Goal: Task Accomplishment & Management: Use online tool/utility

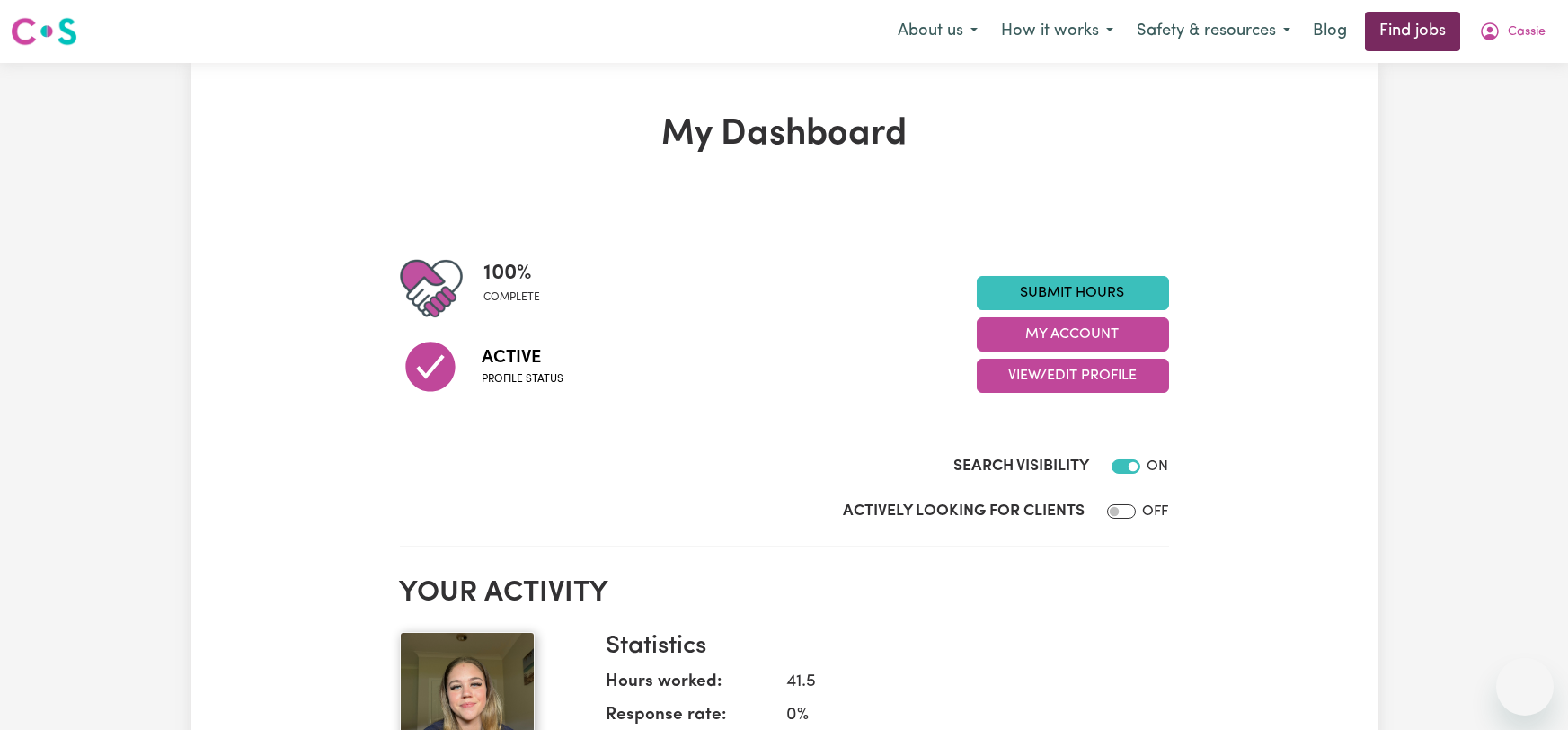
click at [1401, 43] on link "Find jobs" at bounding box center [1412, 31] width 96 height 40
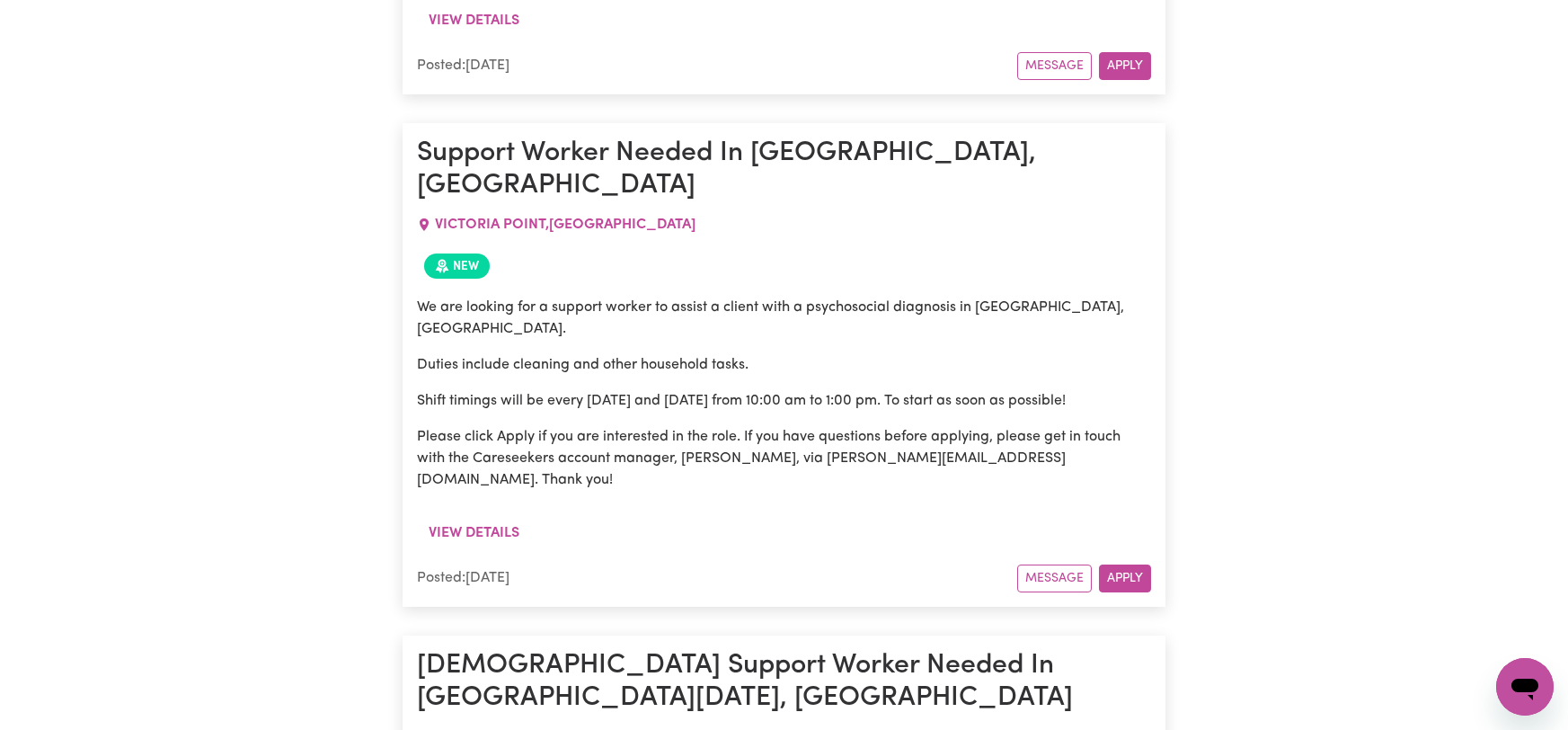
scroll to position [2843, 0]
click at [517, 40] on button "View details" at bounding box center [474, 23] width 115 height 34
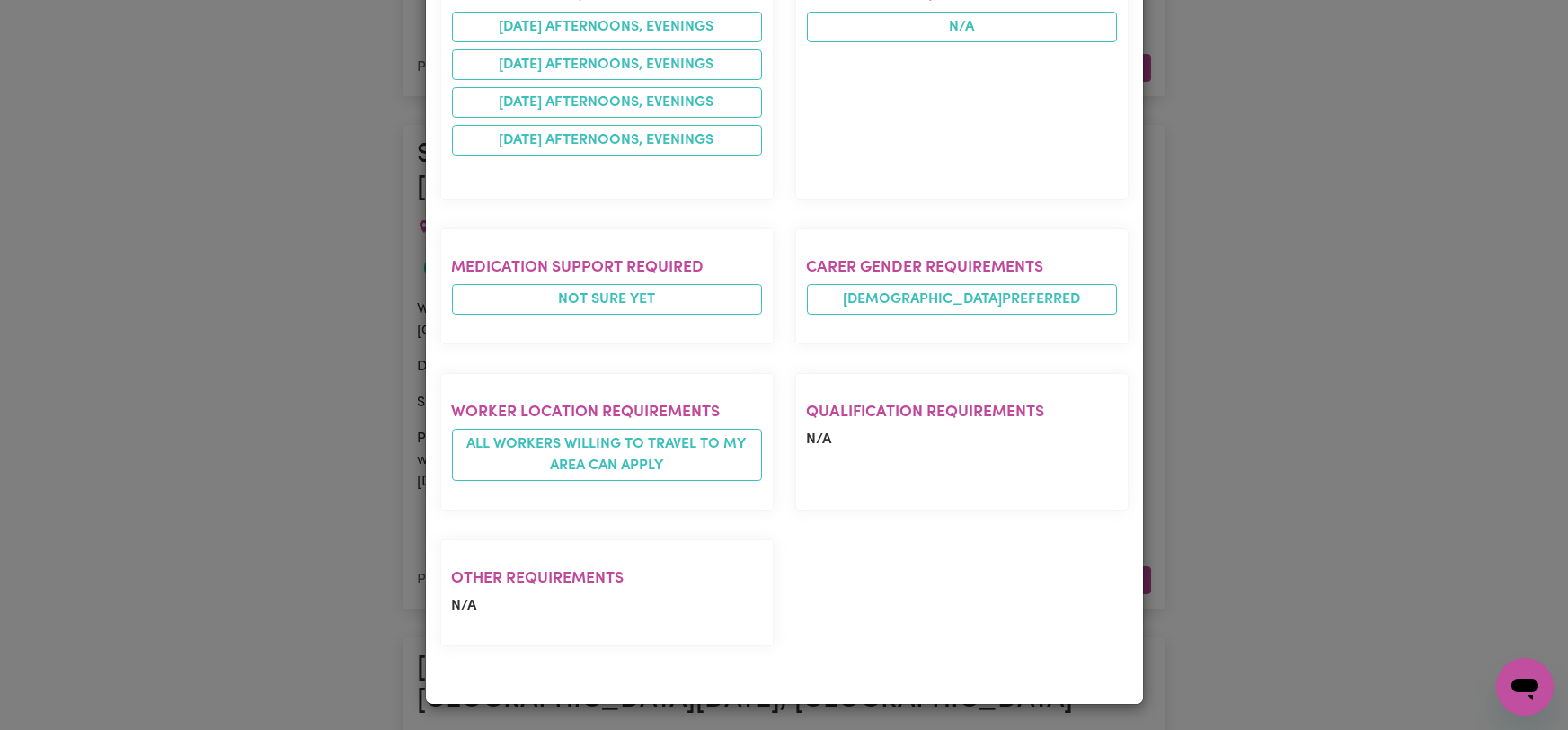
scroll to position [1681, 0]
click at [1186, 258] on div "Job Details [DEMOGRAPHIC_DATA] Support Worker Needed In [GEOGRAPHIC_DATA], QLD …" at bounding box center [784, 365] width 1568 height 730
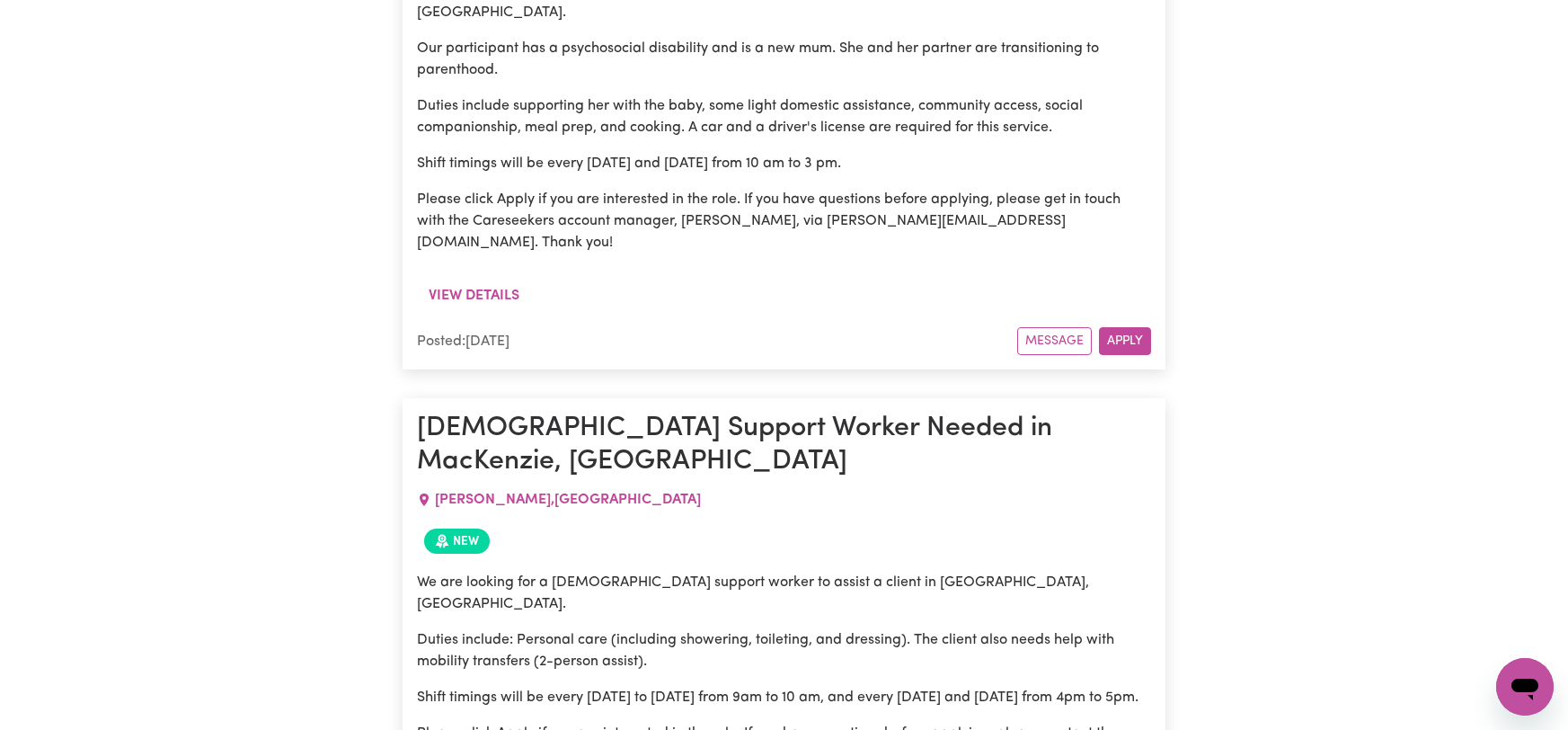
scroll to position [6950, 0]
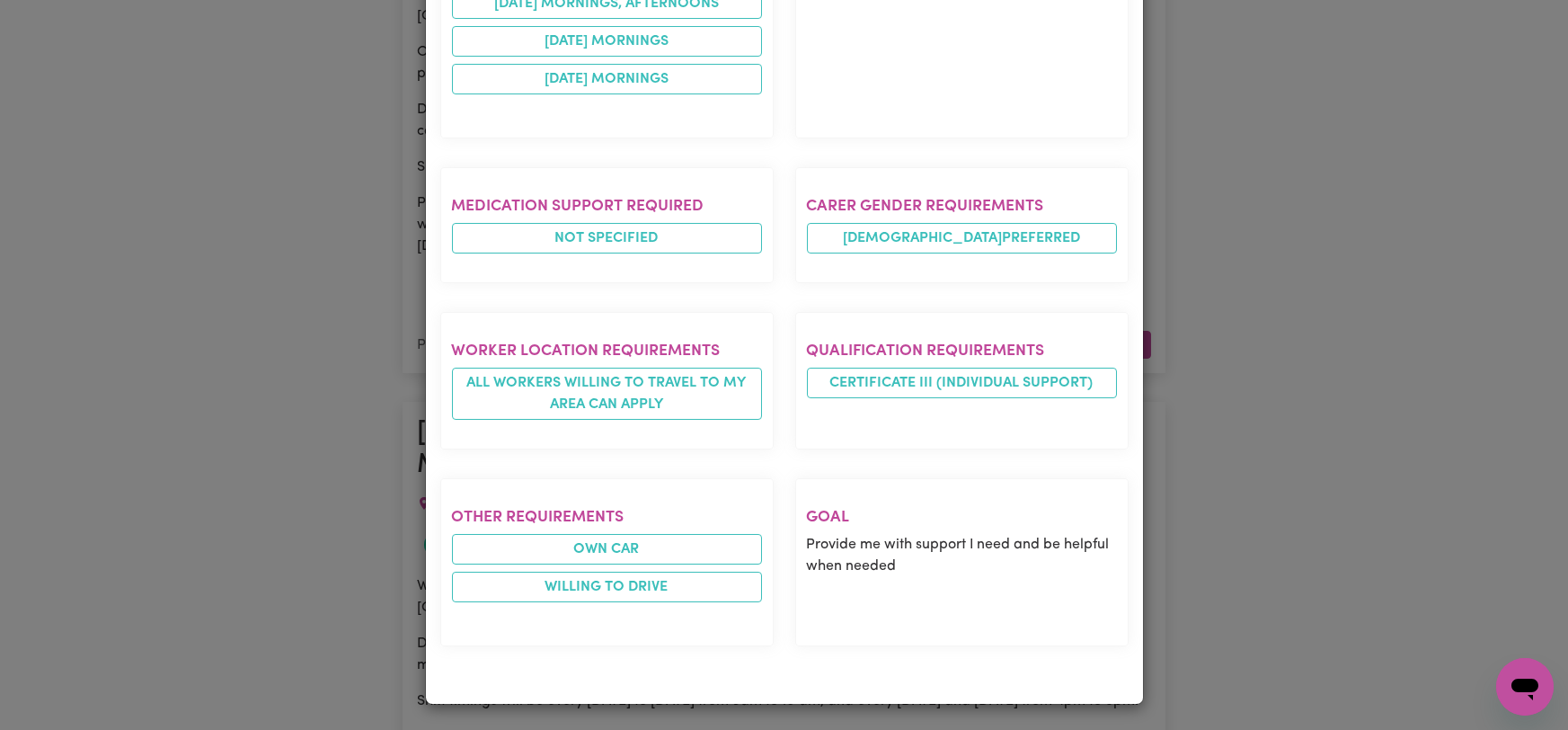
scroll to position [1617, 0]
click at [1204, 499] on div "Job Details A [DEMOGRAPHIC_DATA] support worker is required to take me to 2 Med…" at bounding box center [784, 365] width 1568 height 730
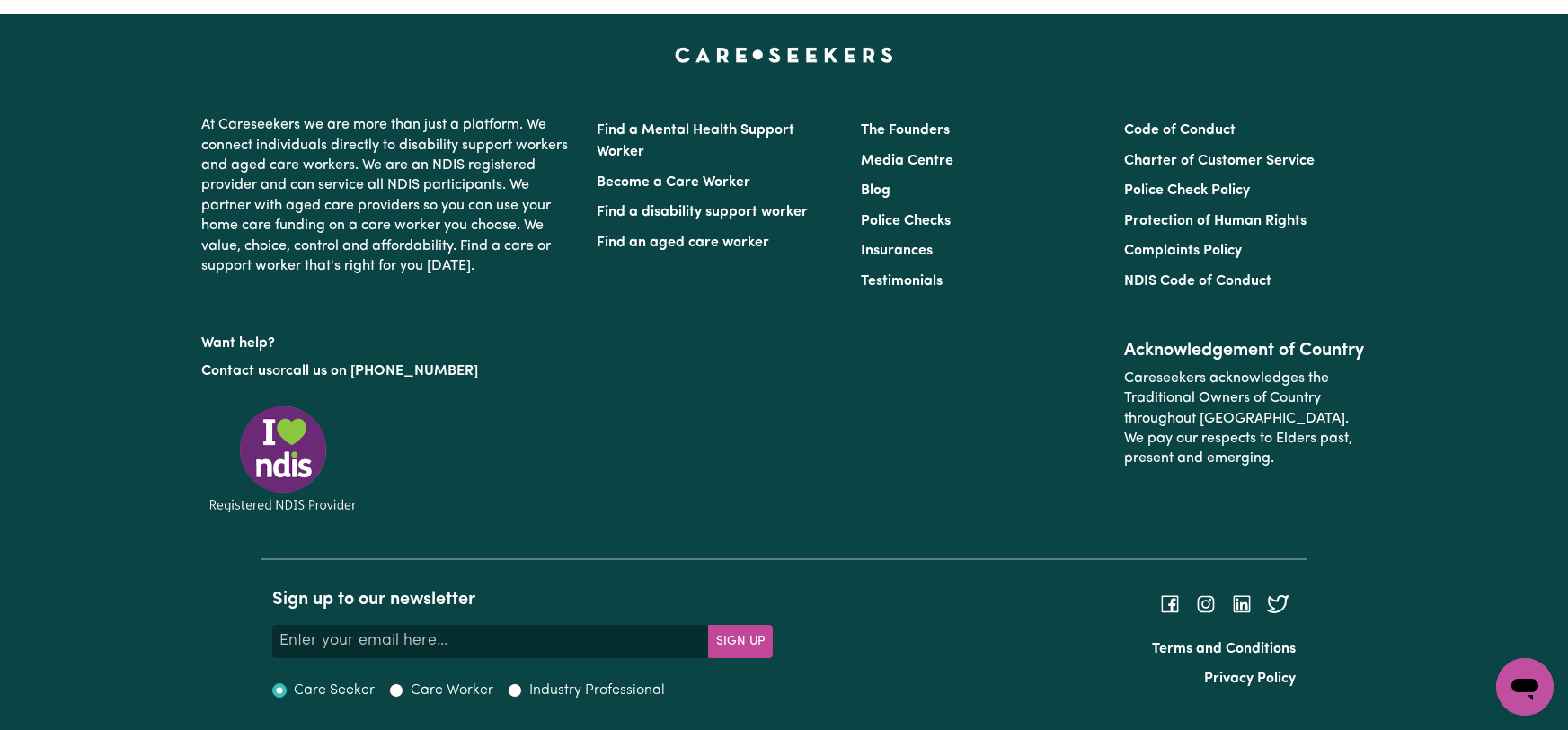
scroll to position [12230, 0]
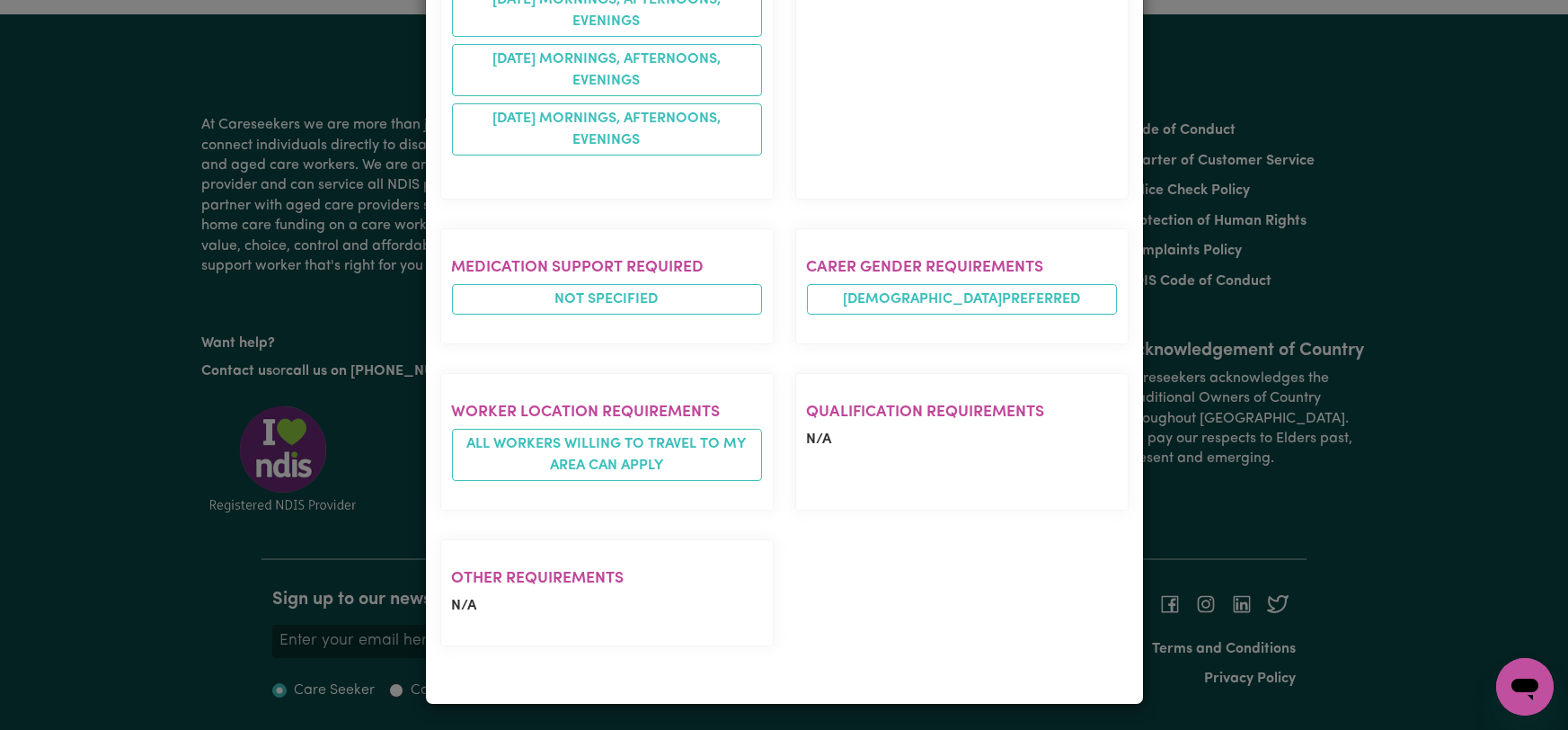
scroll to position [1935, 0]
click at [1260, 565] on div "Job Details Support out in the Community - some time Nights [GEOGRAPHIC_DATA] ,…" at bounding box center [784, 365] width 1568 height 730
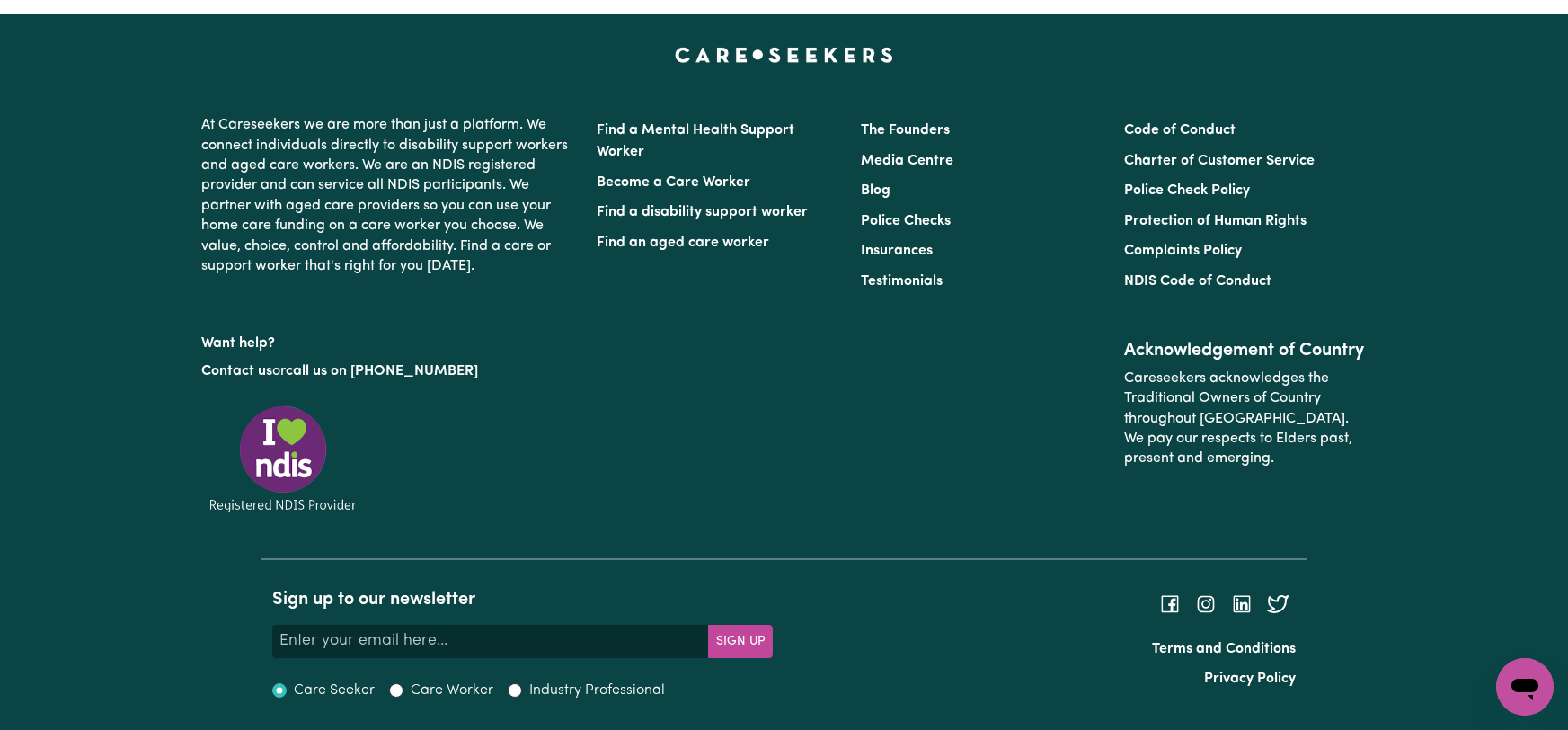
scroll to position [13528, 0]
